Goal: Transaction & Acquisition: Purchase product/service

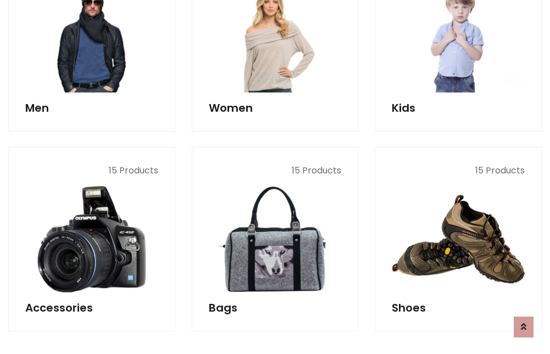
scroll to position [368, 0]
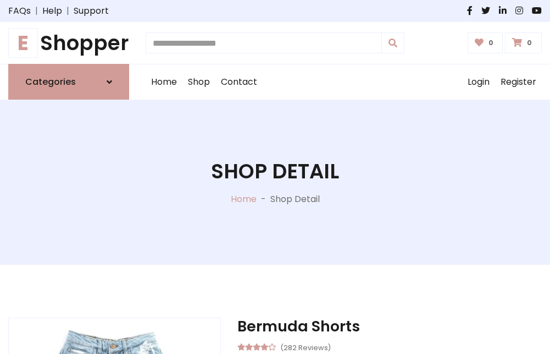
click at [69, 43] on h1 "E Shopper" at bounding box center [68, 43] width 121 height 24
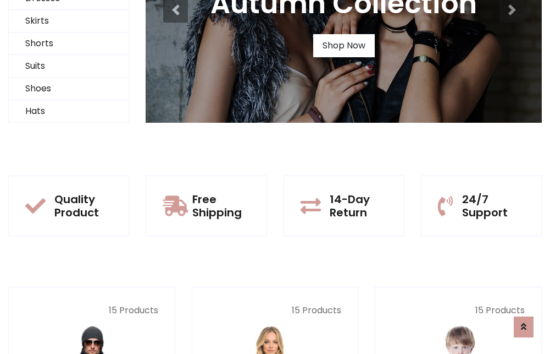
scroll to position [106, 0]
